Goal: Task Accomplishment & Management: Manage account settings

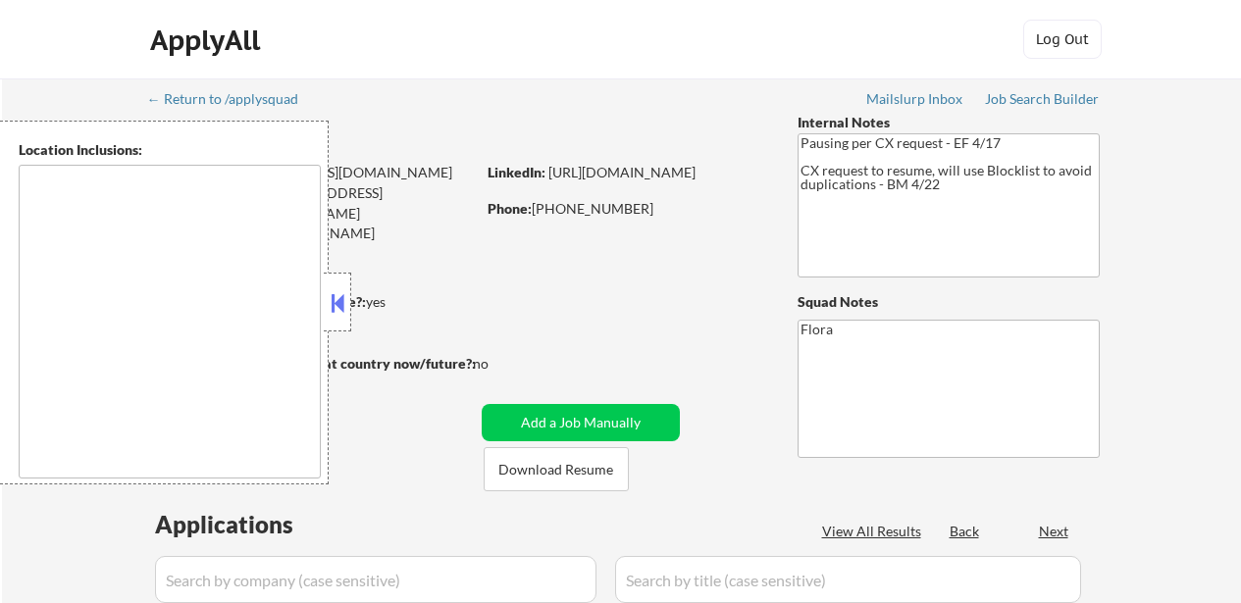
type textarea "[GEOGRAPHIC_DATA], [GEOGRAPHIC_DATA] [GEOGRAPHIC_DATA], [GEOGRAPHIC_DATA] [GEOG…"
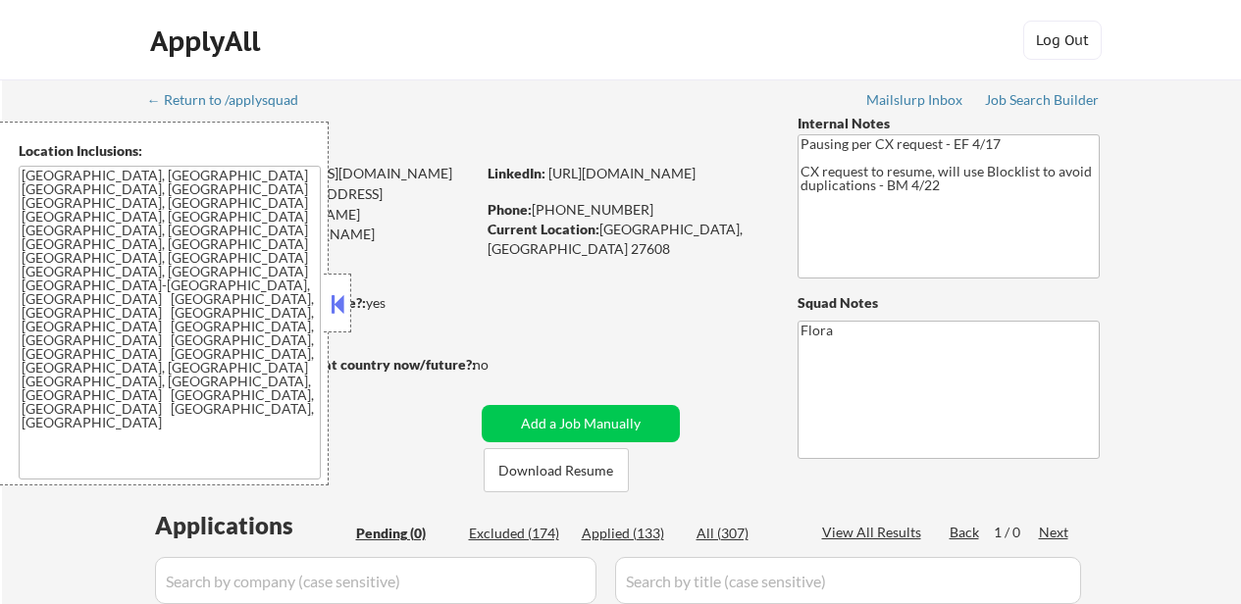
scroll to position [491, 0]
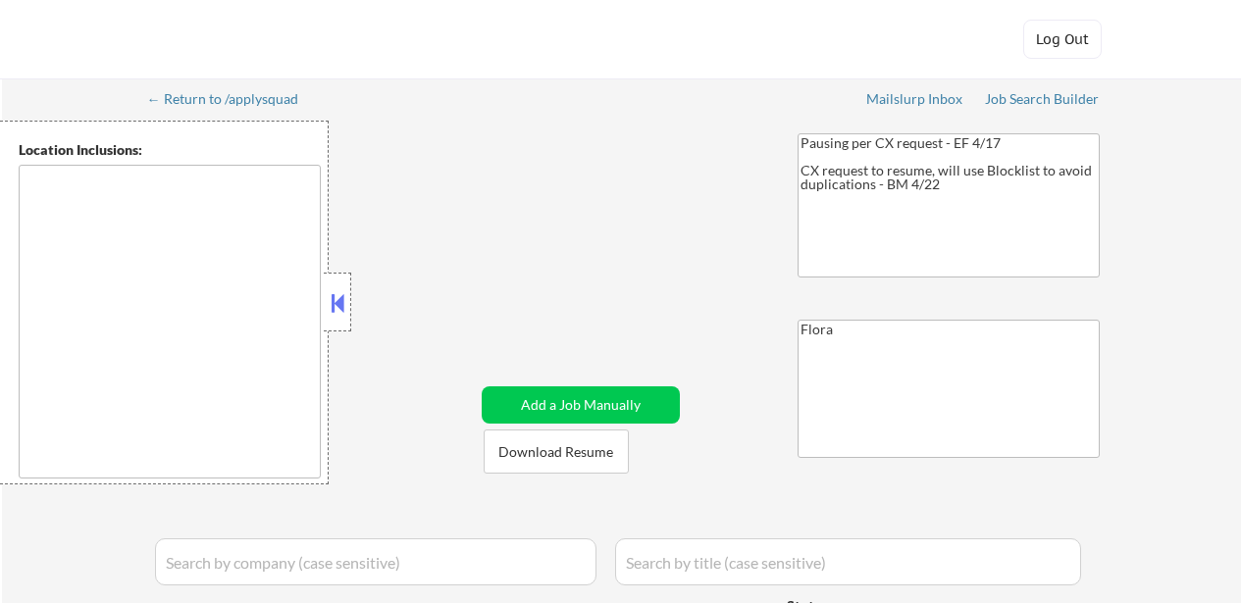
type textarea "[GEOGRAPHIC_DATA], [GEOGRAPHIC_DATA] [GEOGRAPHIC_DATA], [GEOGRAPHIC_DATA] [GEOG…"
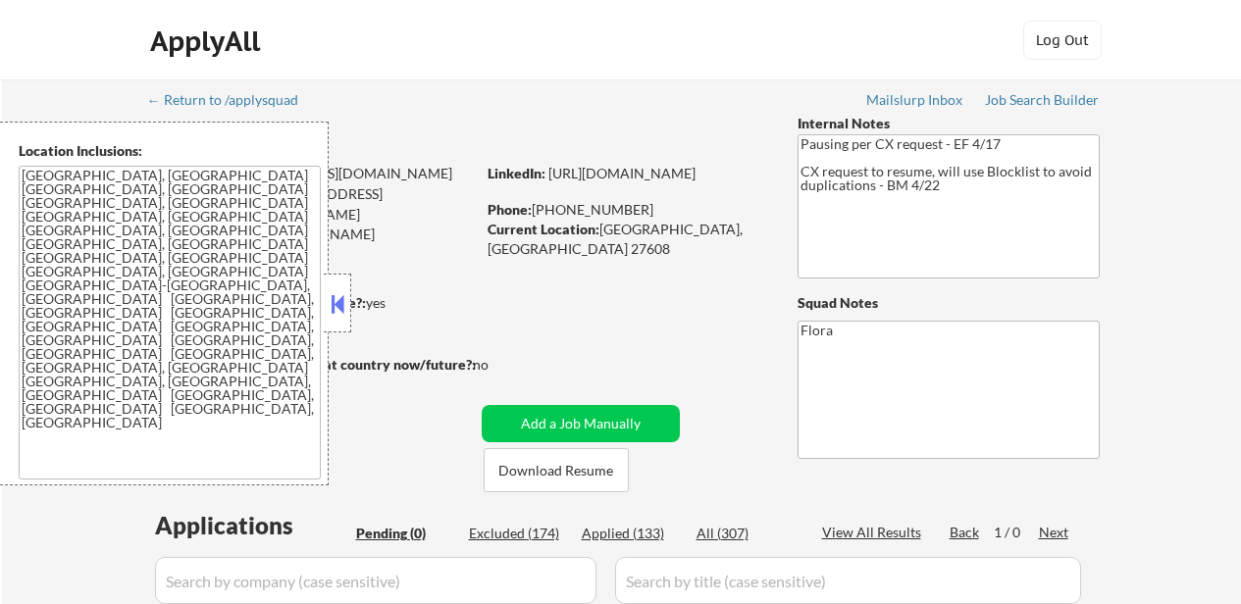
scroll to position [491, 0]
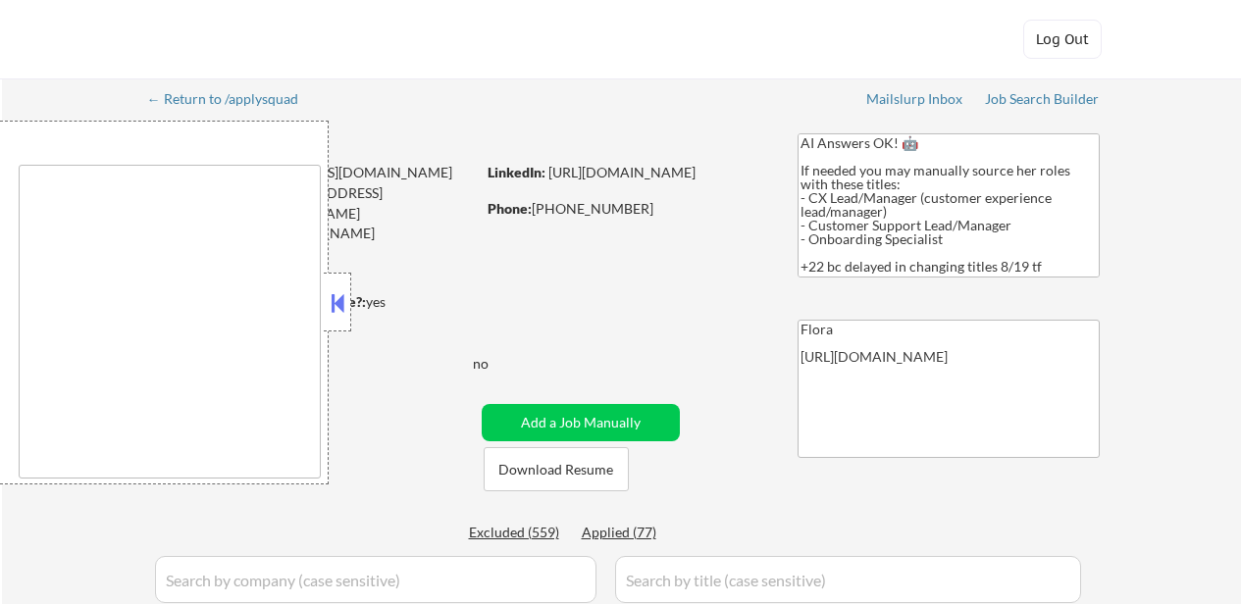
type textarea "remote"
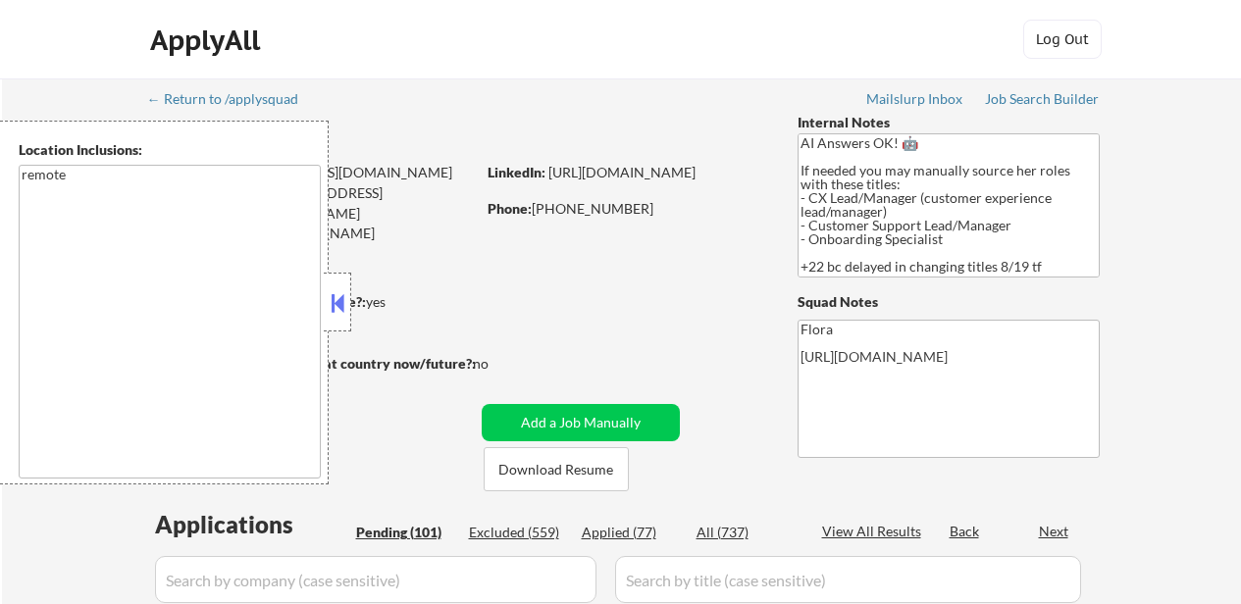
select select ""pending""
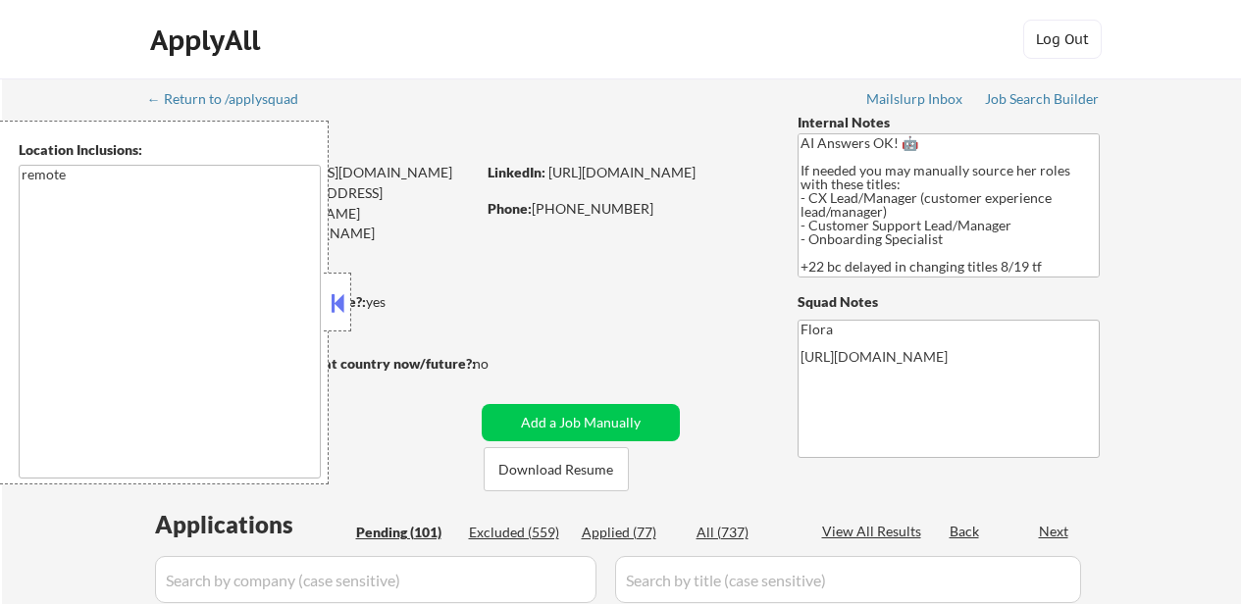
select select ""pending""
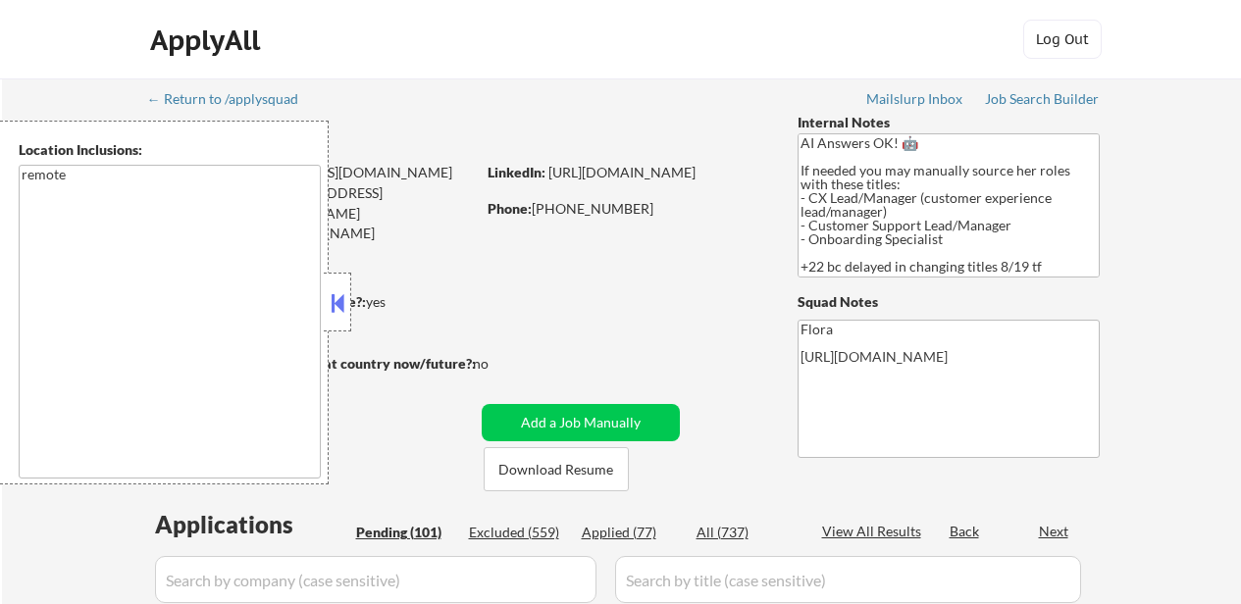
select select ""pending""
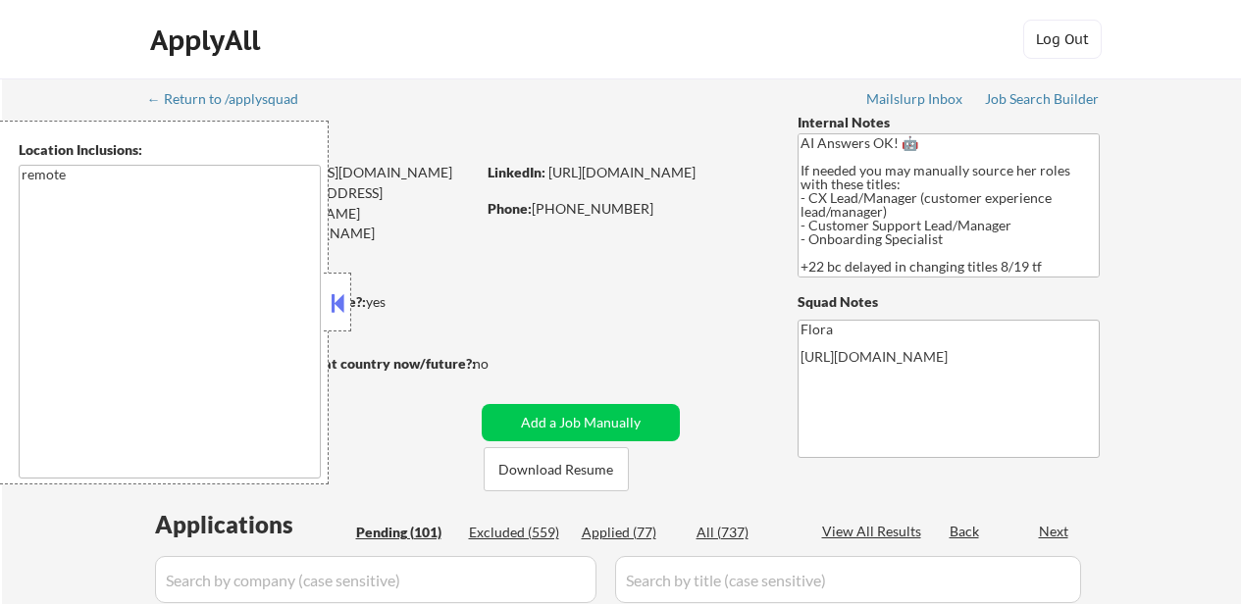
select select ""pending""
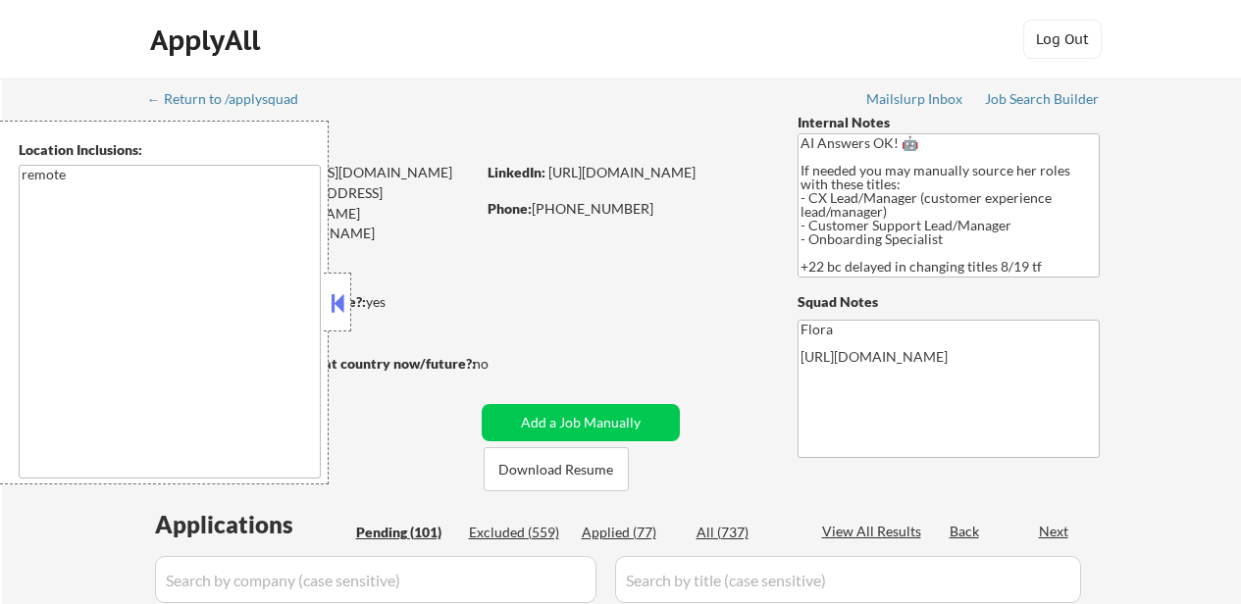
select select ""pending""
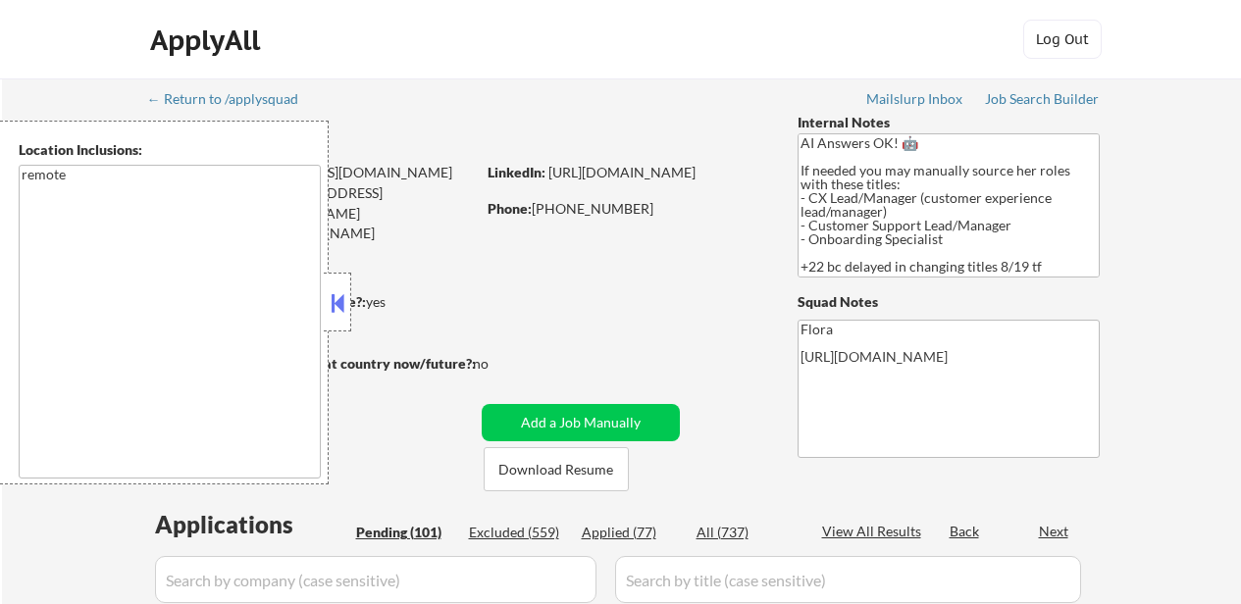
select select ""pending""
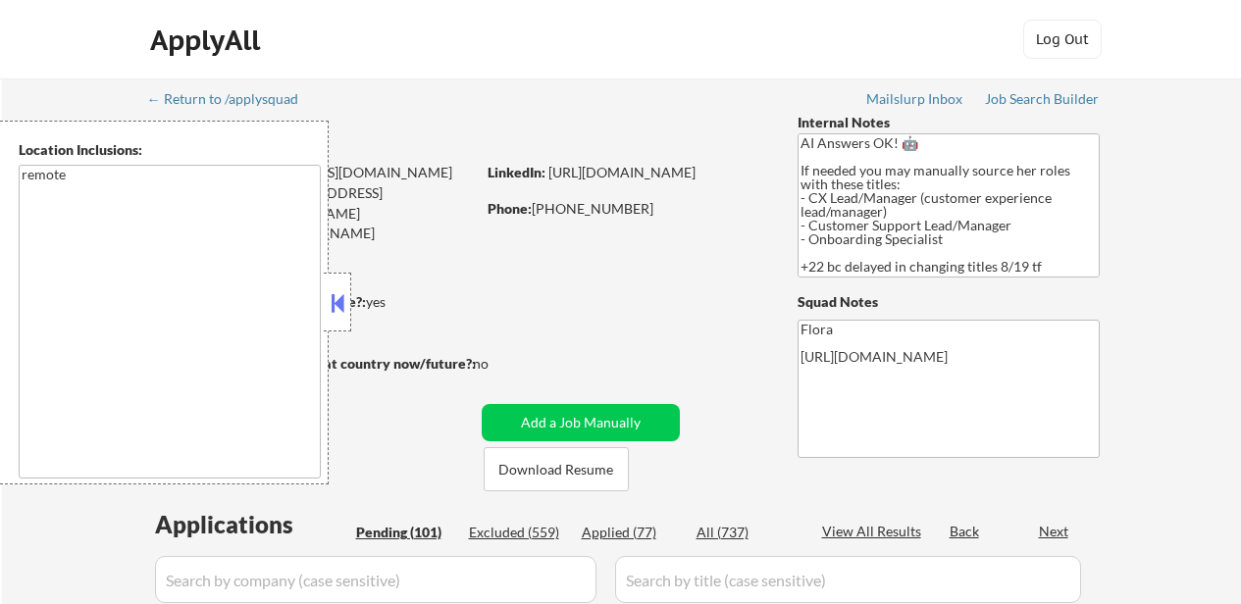
select select ""pending""
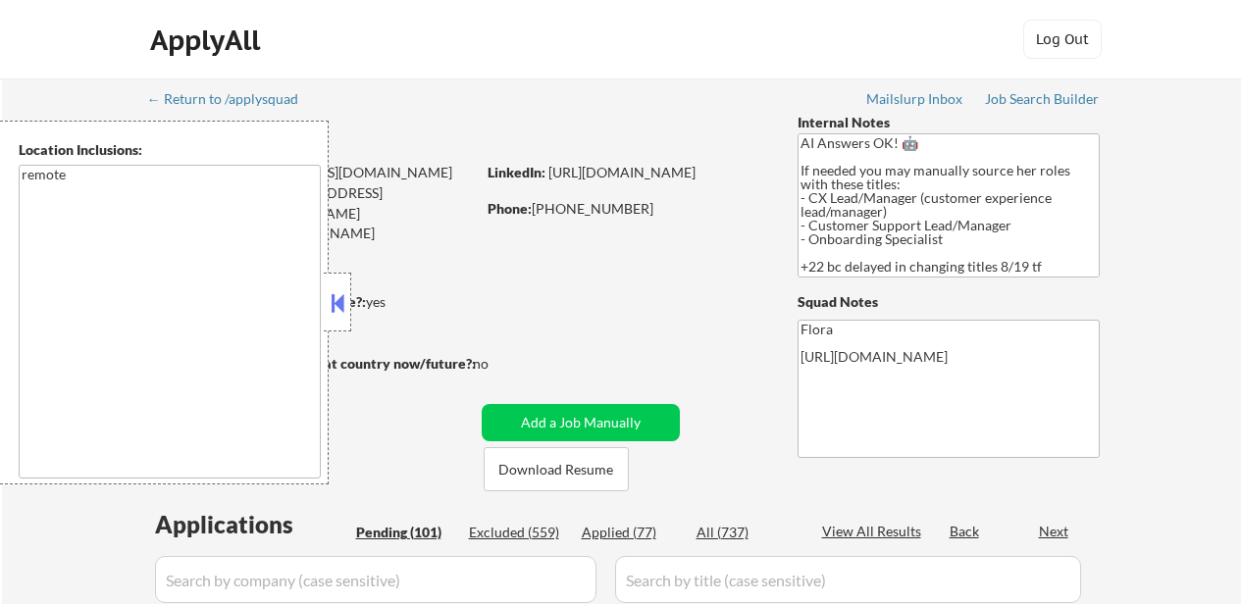
select select ""pending""
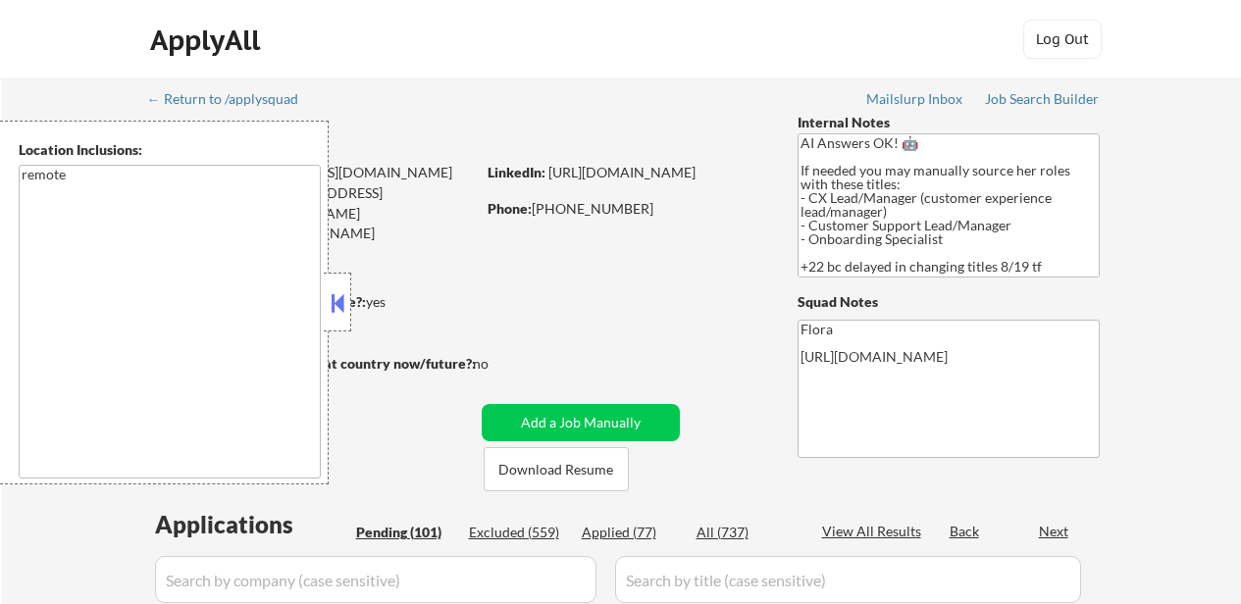
select select ""pending""
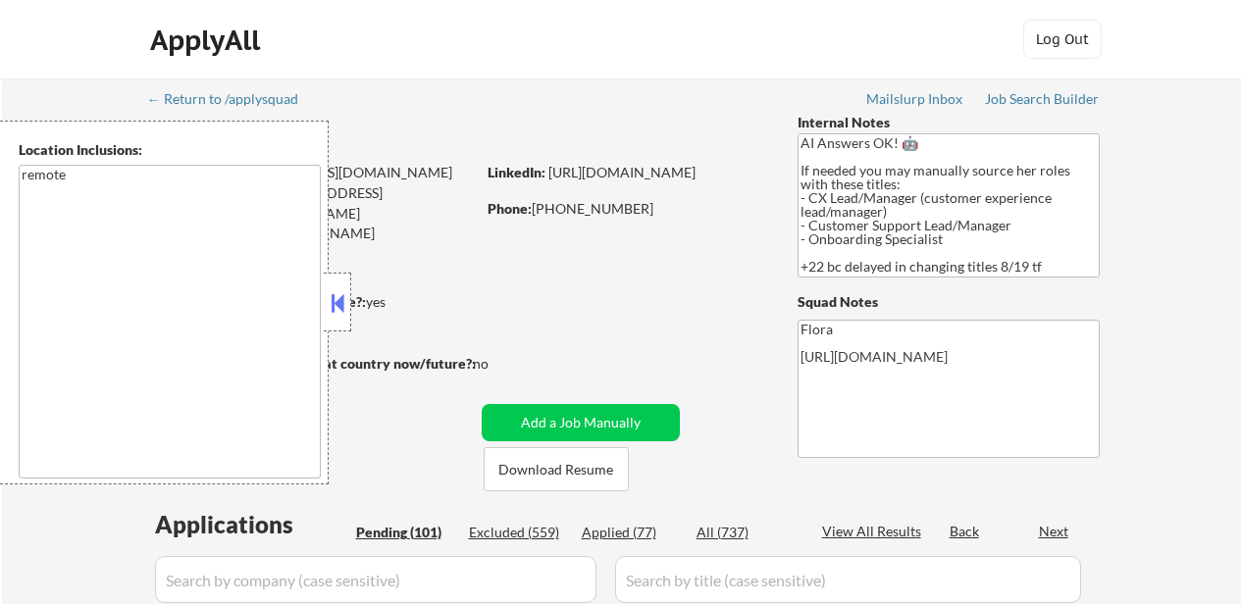
select select ""pending""
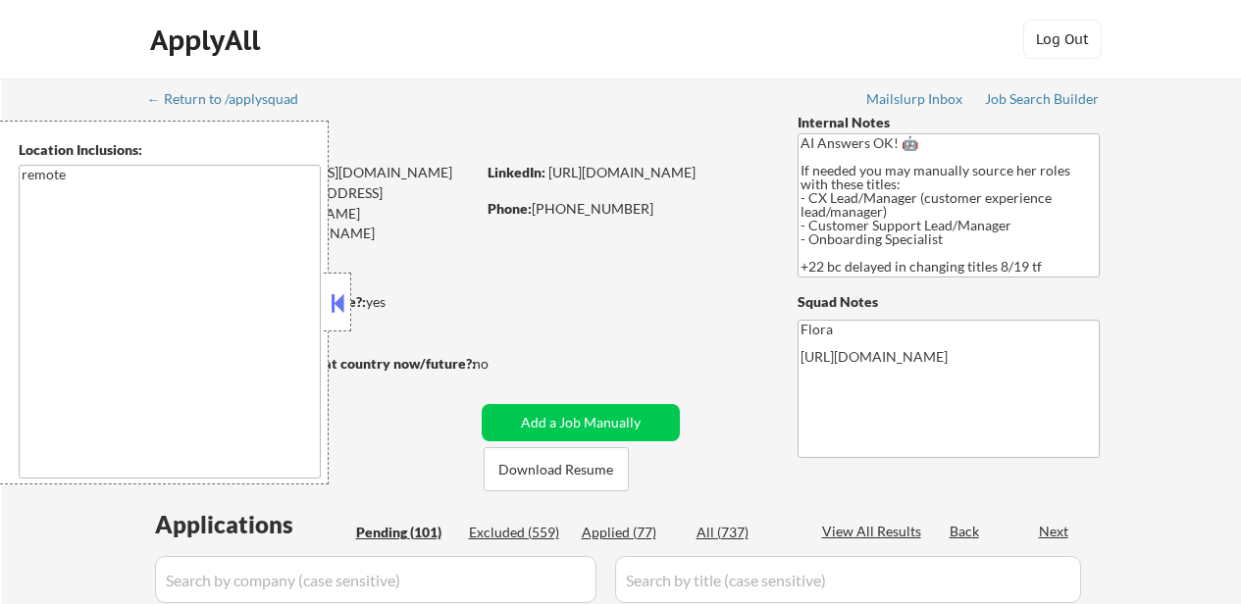
select select ""pending""
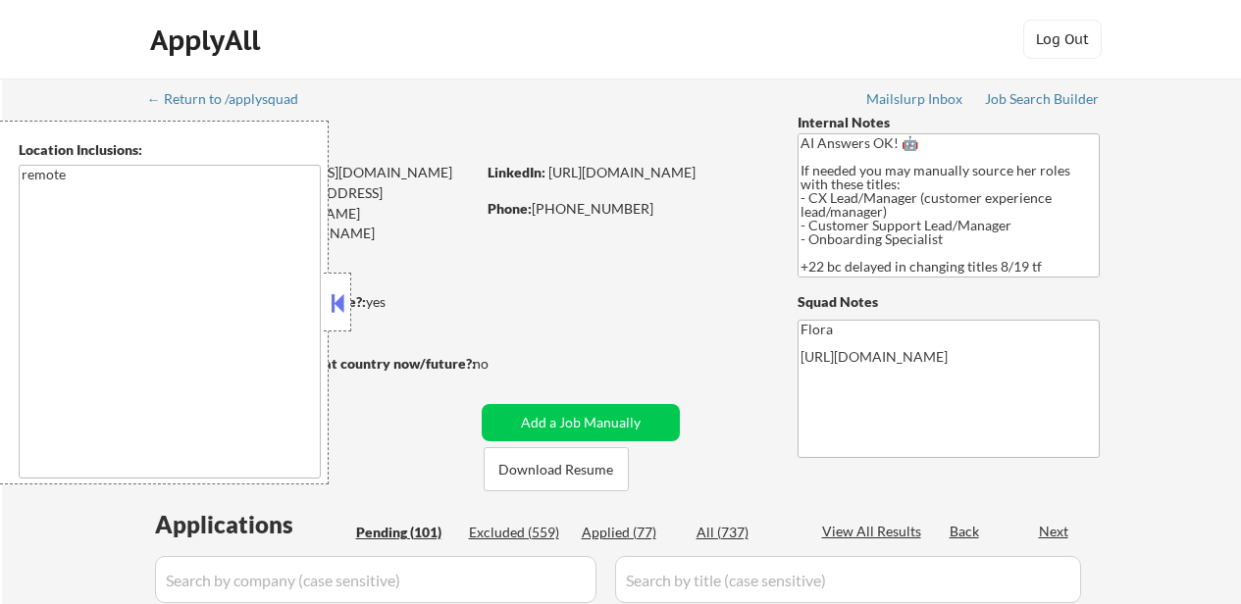
select select ""pending""
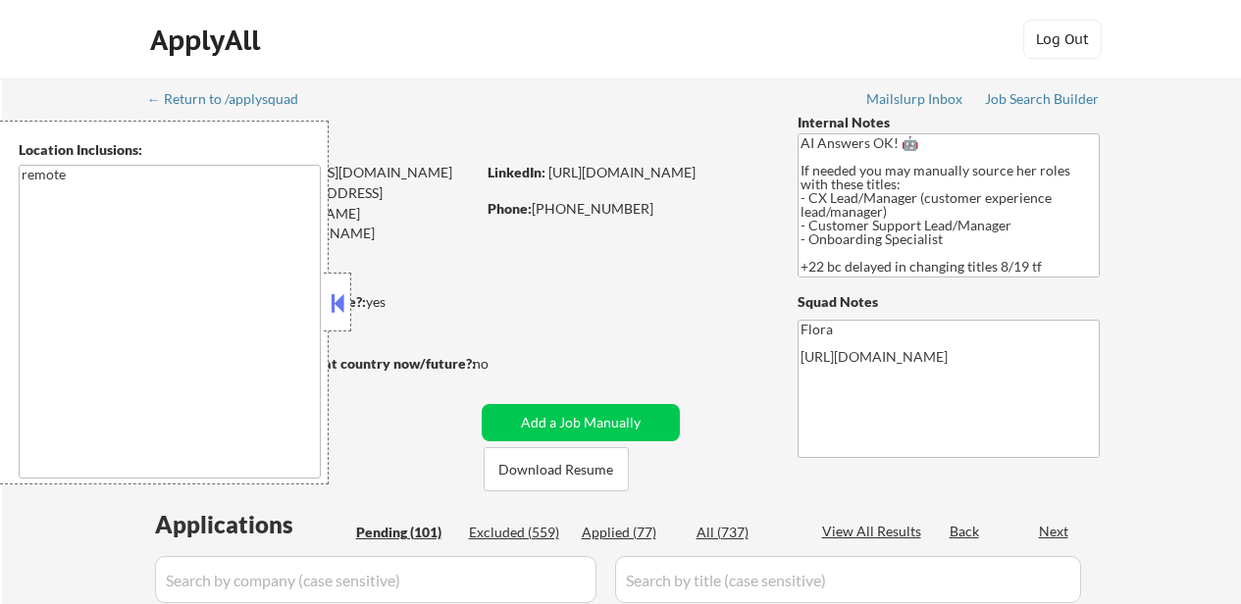
select select ""pending""
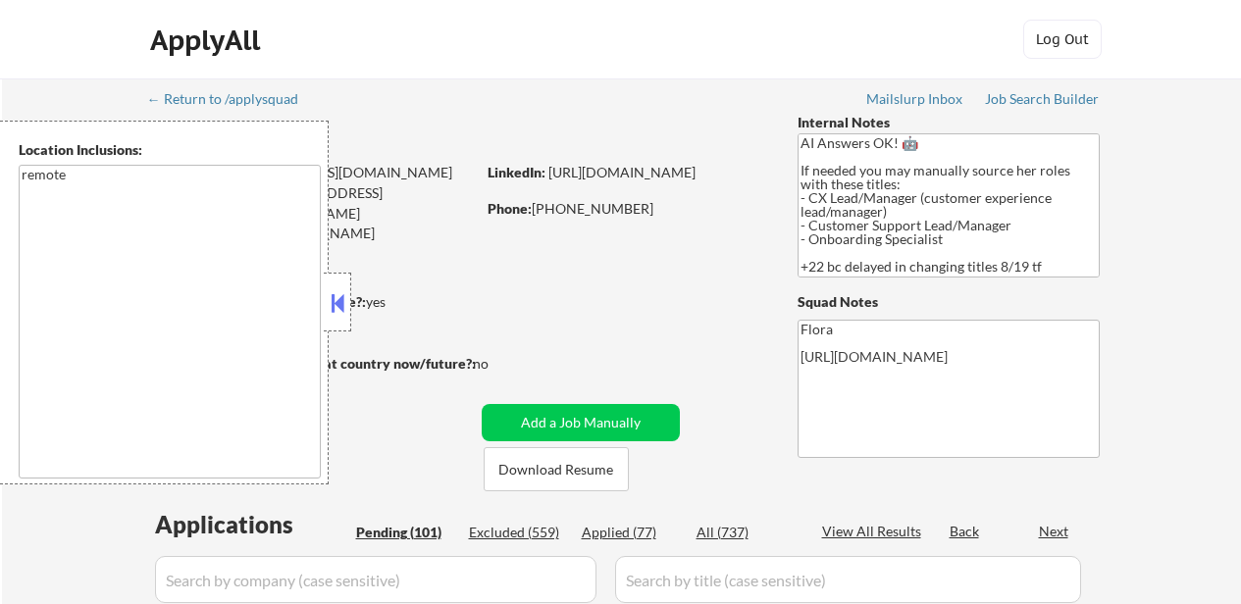
select select ""pending""
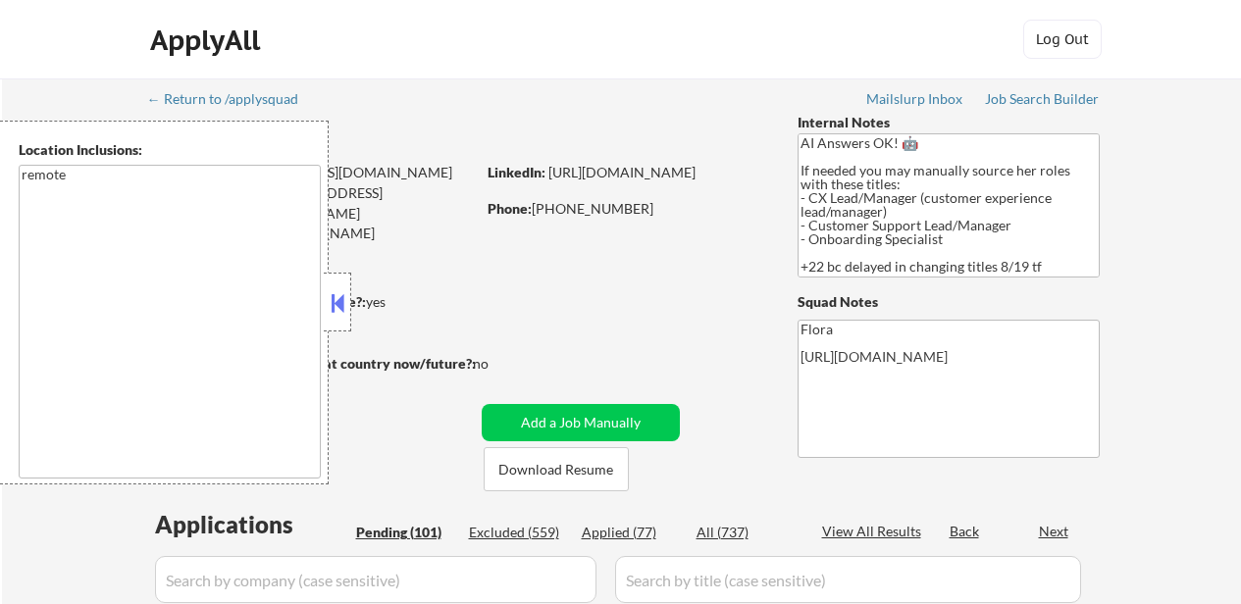
select select ""pending""
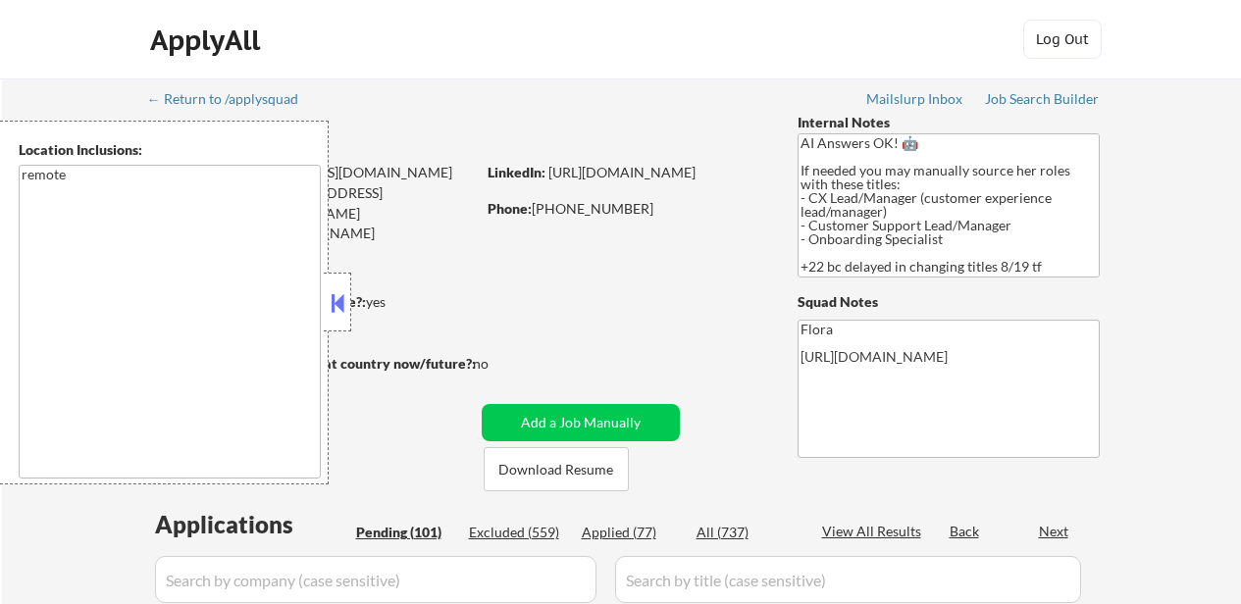
select select ""pending""
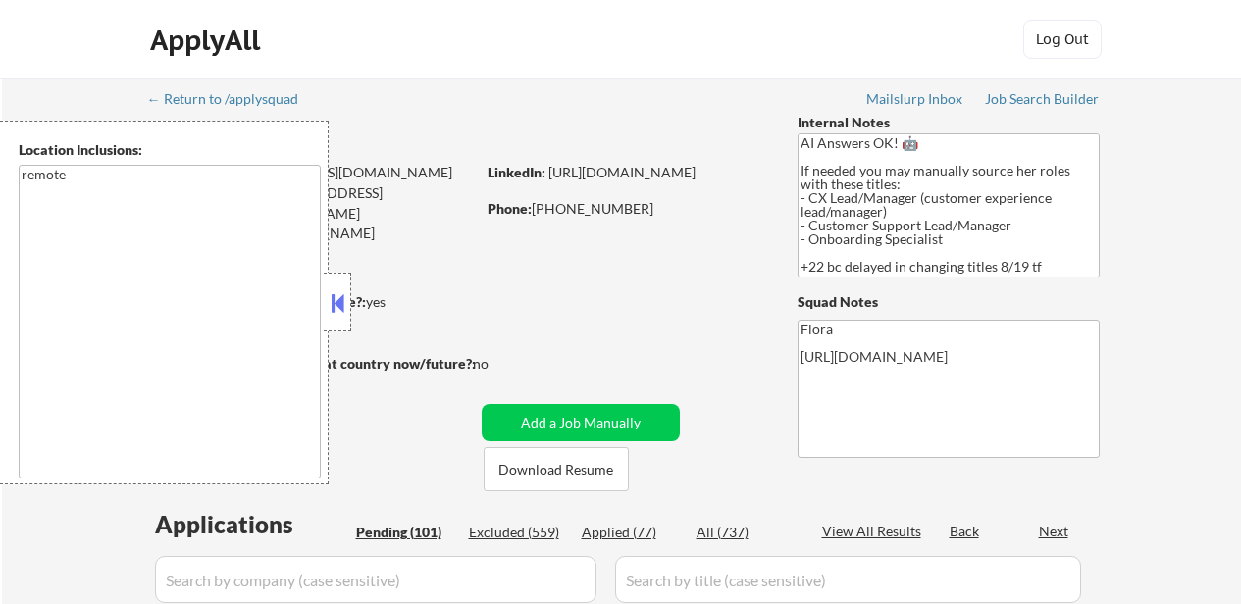
select select ""pending""
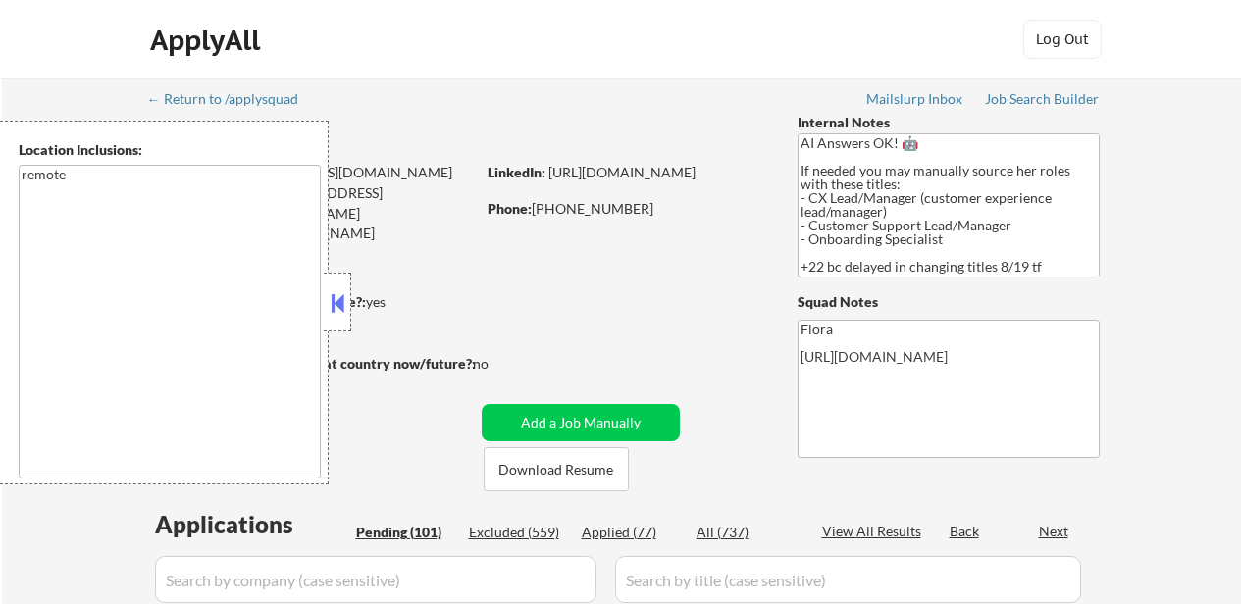
select select ""pending""
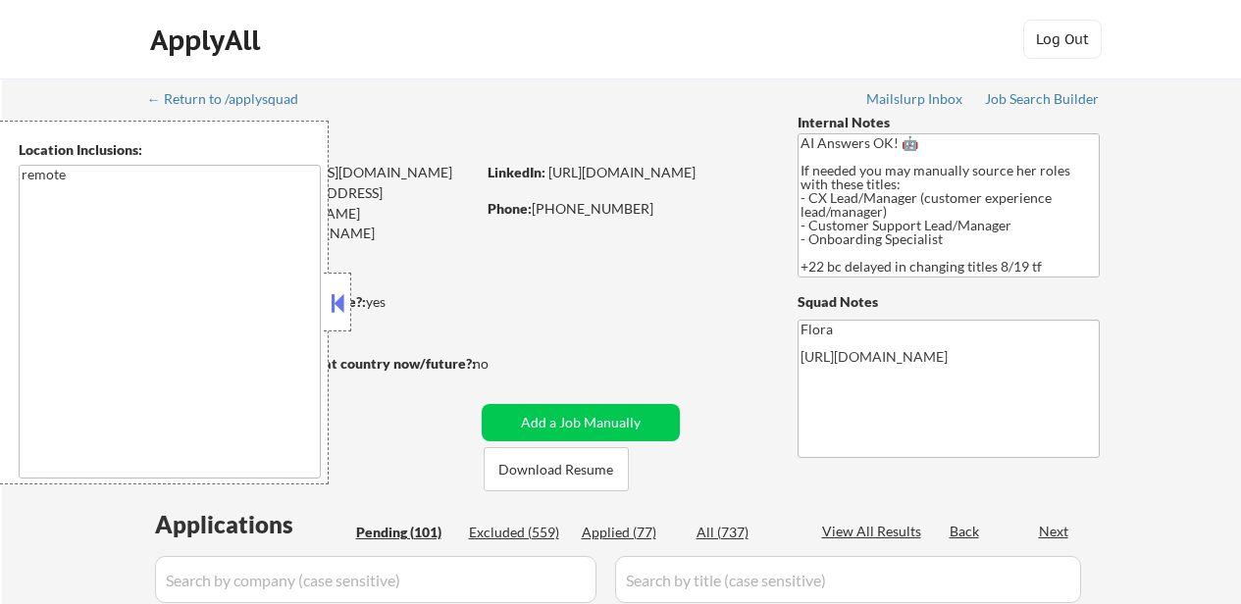
select select ""pending""
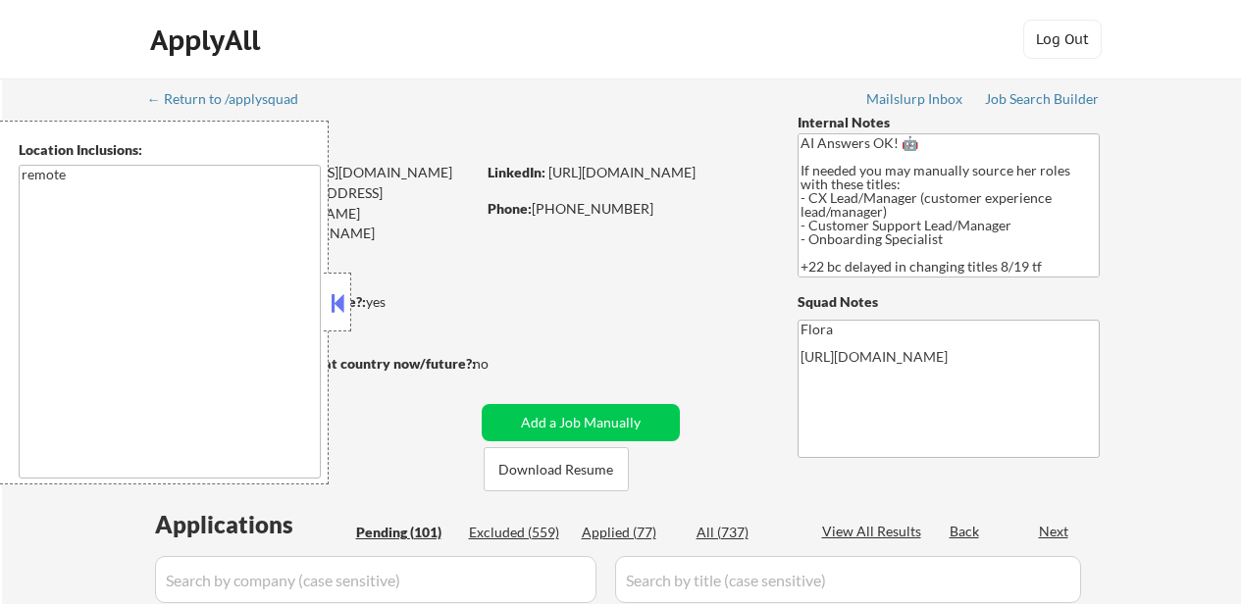
select select ""pending""
